Goal: Task Accomplishment & Management: Complete application form

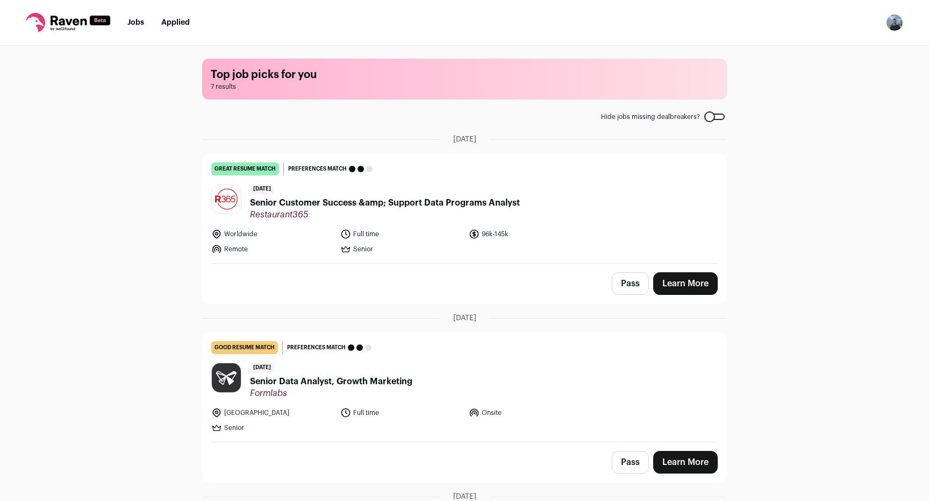
click at [422, 204] on span "Senior Customer Success &amp; Support Data Programs Analyst" at bounding box center [385, 202] width 270 height 13
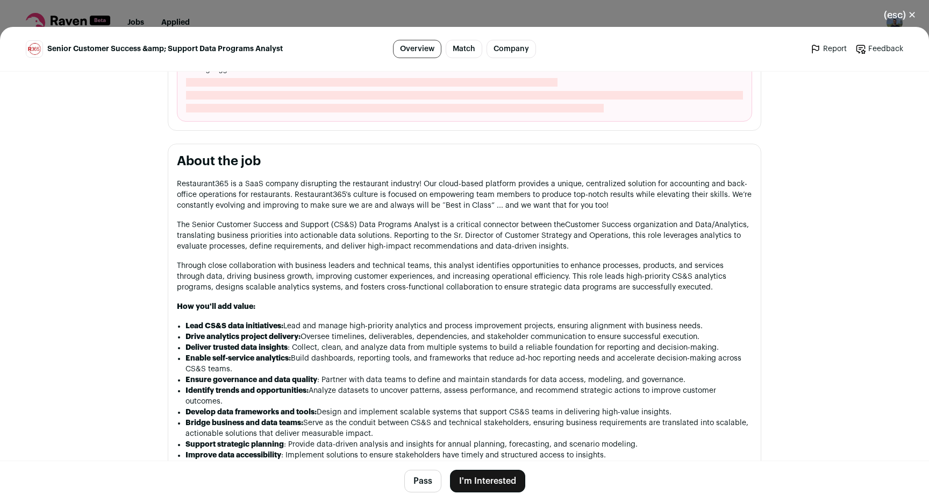
scroll to position [424, 0]
click at [484, 481] on button "I'm Interested" at bounding box center [487, 480] width 75 height 23
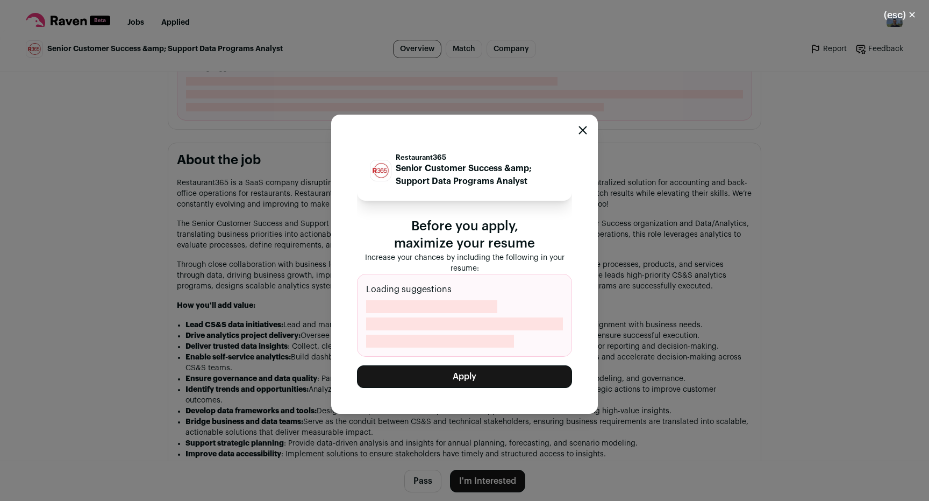
click at [508, 376] on button "Apply" at bounding box center [464, 376] width 215 height 23
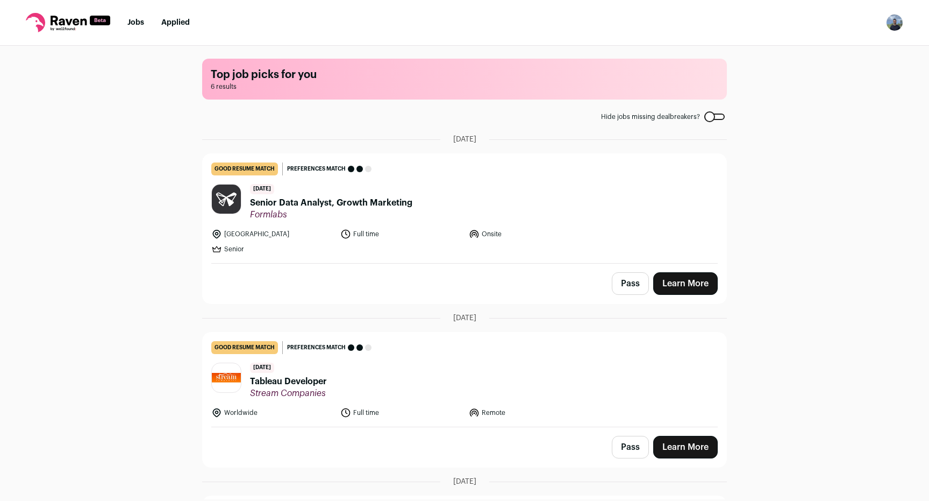
click at [134, 26] on link "Jobs" at bounding box center [135, 23] width 17 height 8
